Goal: Check status: Check status

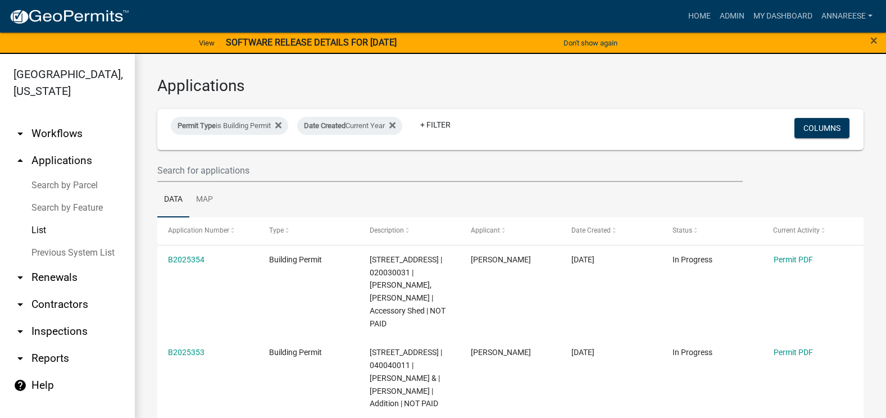
select select "3: 100"
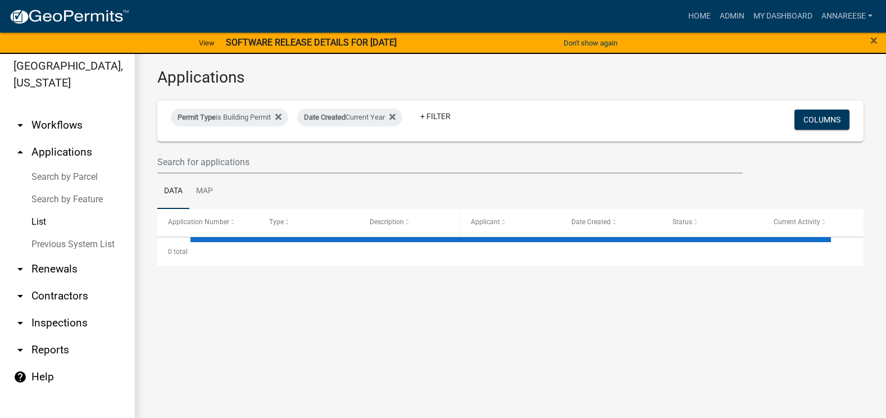
select select "3: 100"
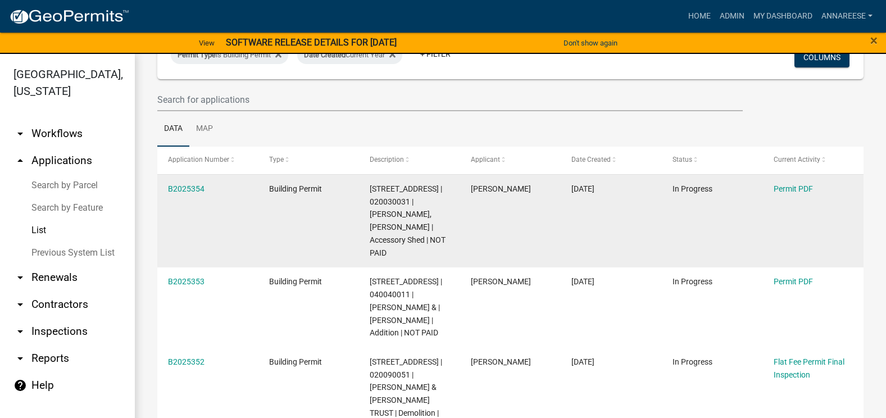
scroll to position [112, 0]
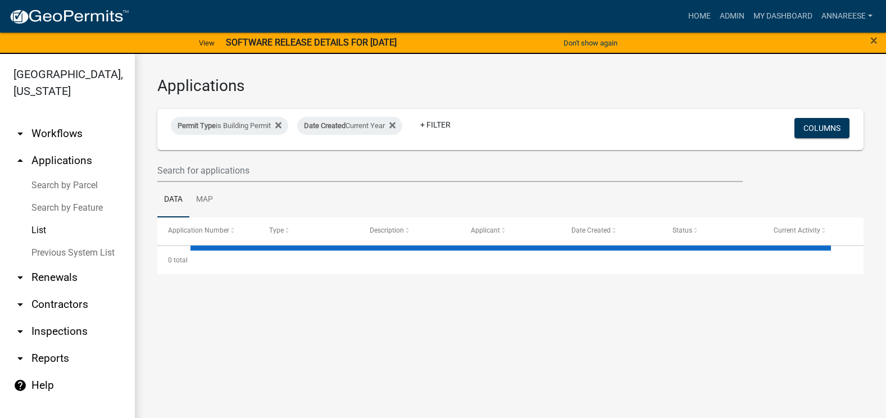
select select "3: 100"
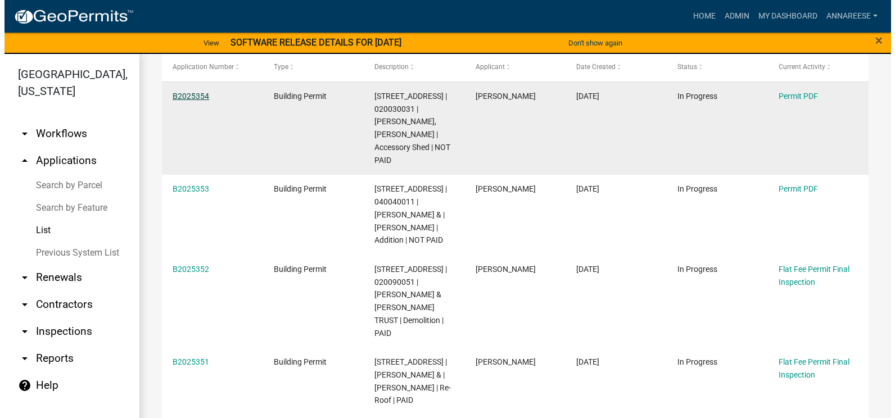
scroll to position [169, 0]
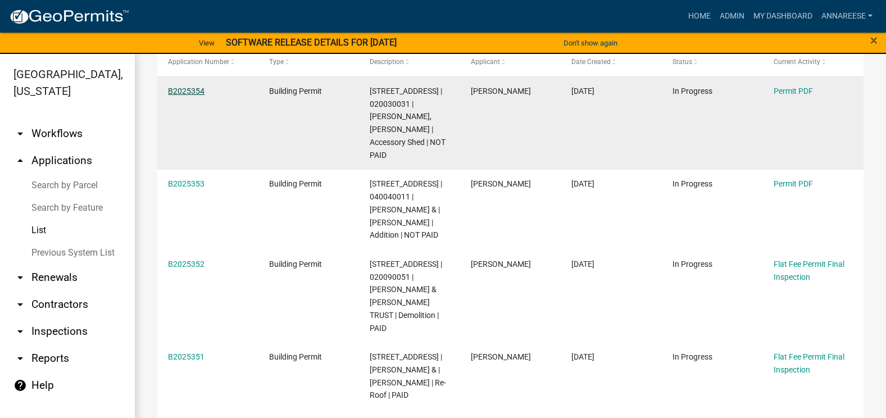
click at [180, 88] on link "B2025354" at bounding box center [186, 91] width 37 height 9
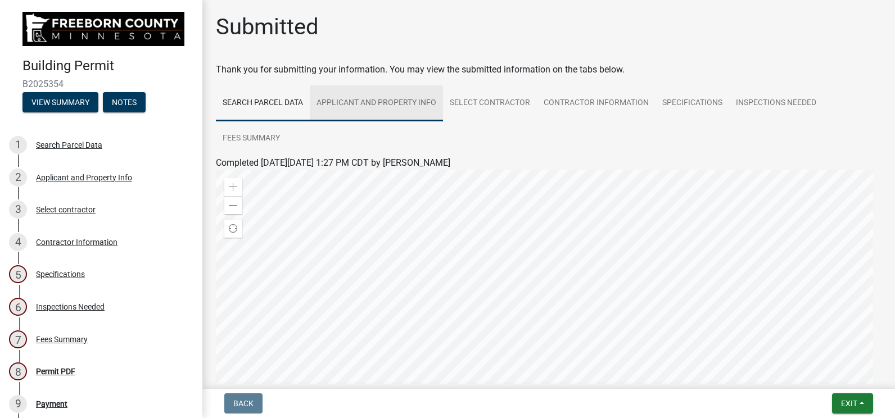
click at [315, 105] on link "Applicant and Property Info" at bounding box center [376, 103] width 133 height 36
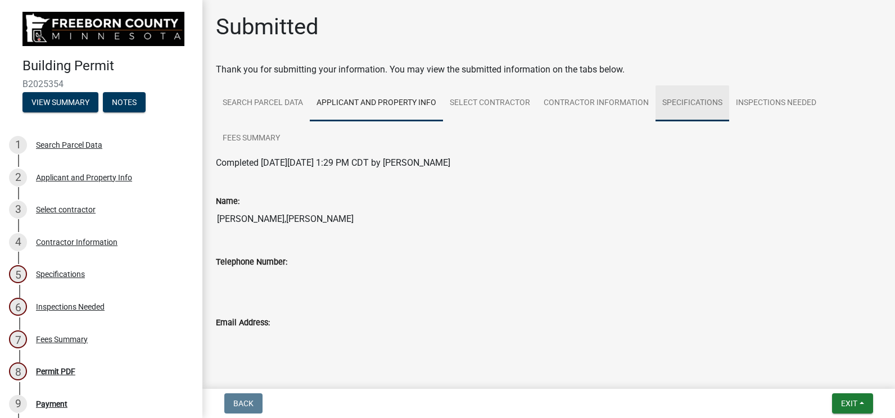
click at [674, 110] on link "Specifications" at bounding box center [692, 103] width 74 height 36
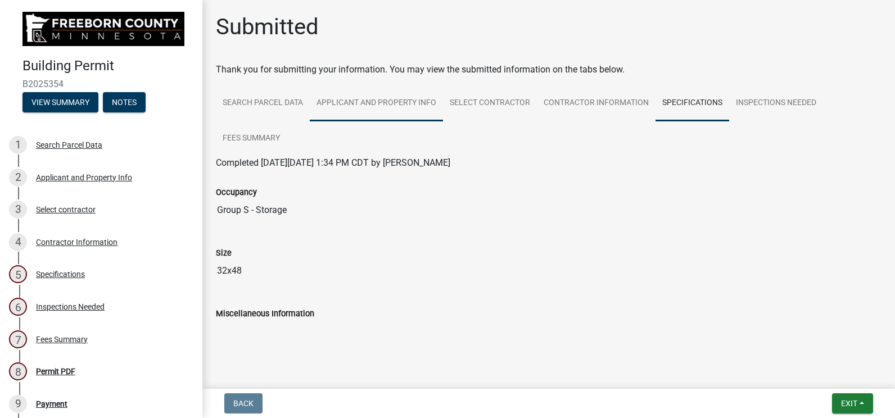
click at [371, 101] on link "Applicant and Property Info" at bounding box center [376, 103] width 133 height 36
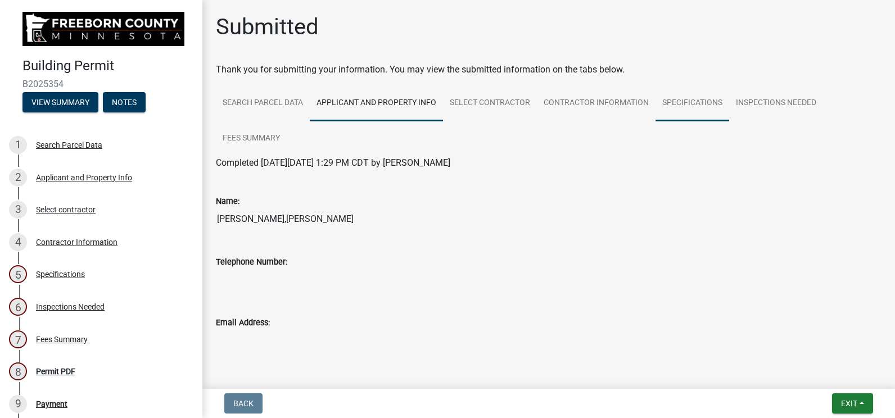
click at [713, 112] on link "Specifications" at bounding box center [692, 103] width 74 height 36
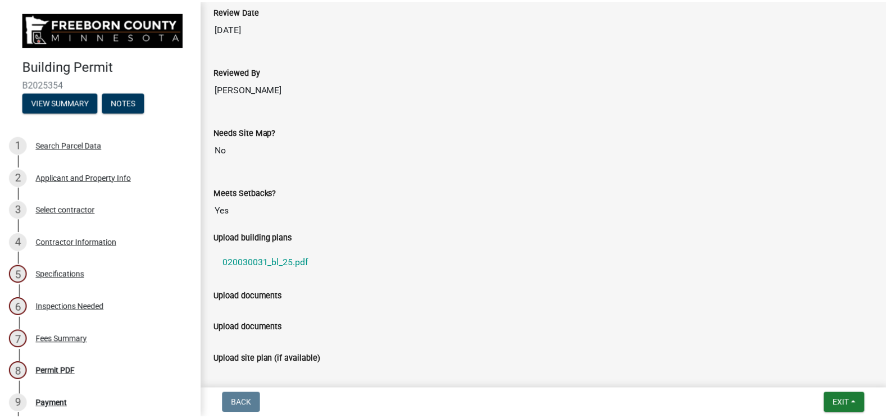
scroll to position [843, 0]
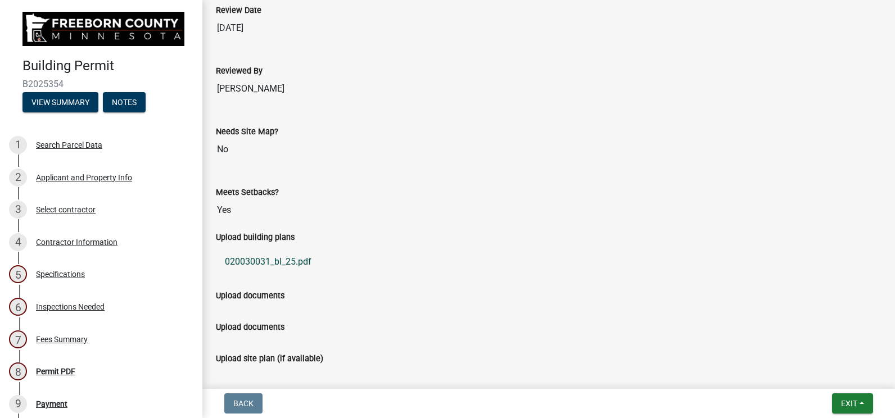
click at [271, 255] on link "020030031_bl_25.pdf" at bounding box center [548, 261] width 665 height 27
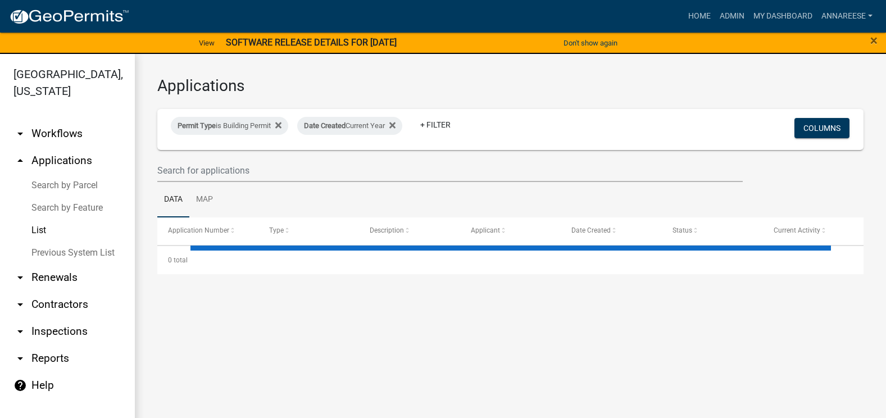
select select "3: 100"
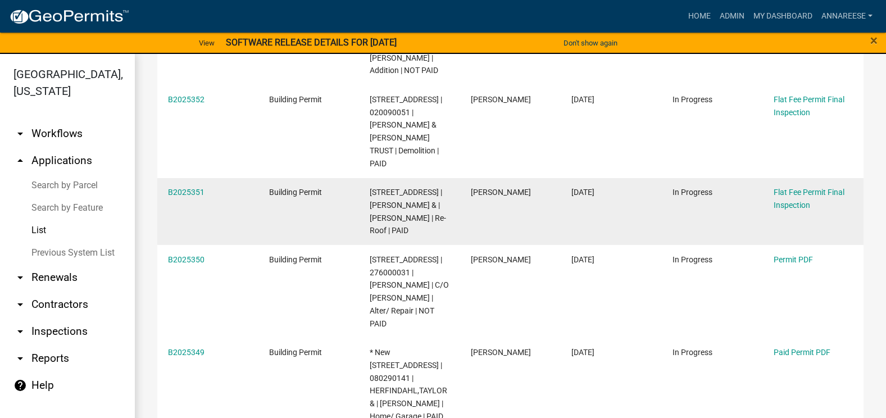
scroll to position [393, 0]
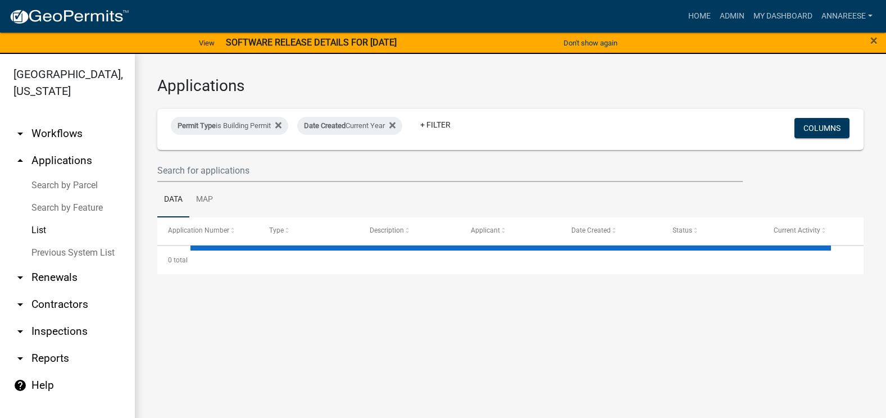
select select "3: 100"
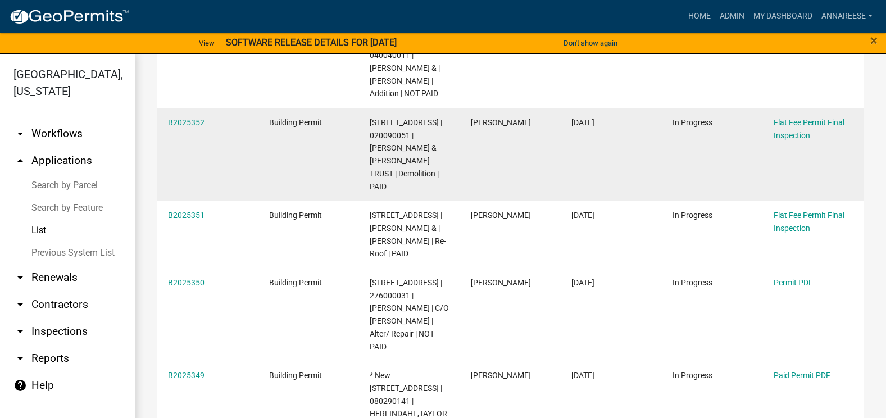
scroll to position [337, 0]
